Goal: Book appointment/travel/reservation

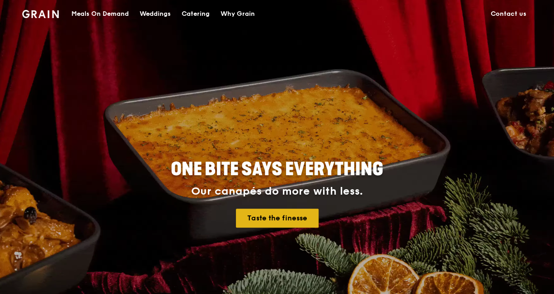
click at [261, 220] on link "Taste the finesse" at bounding box center [277, 218] width 83 height 19
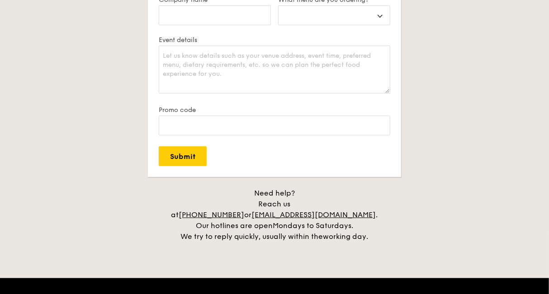
scroll to position [45, 0]
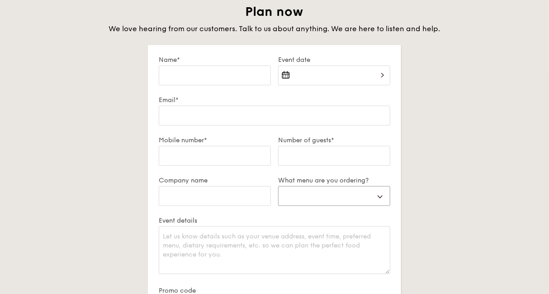
click at [341, 193] on select "Buffet Mini Buffet High Tea Canapés Meal Boxes Wedding" at bounding box center [334, 196] width 112 height 20
select select "buffet"
click at [278, 186] on select "Buffet Mini Buffet High Tea Canapés Meal Boxes Wedding" at bounding box center [334, 196] width 112 height 20
